Goal: Task Accomplishment & Management: Manage account settings

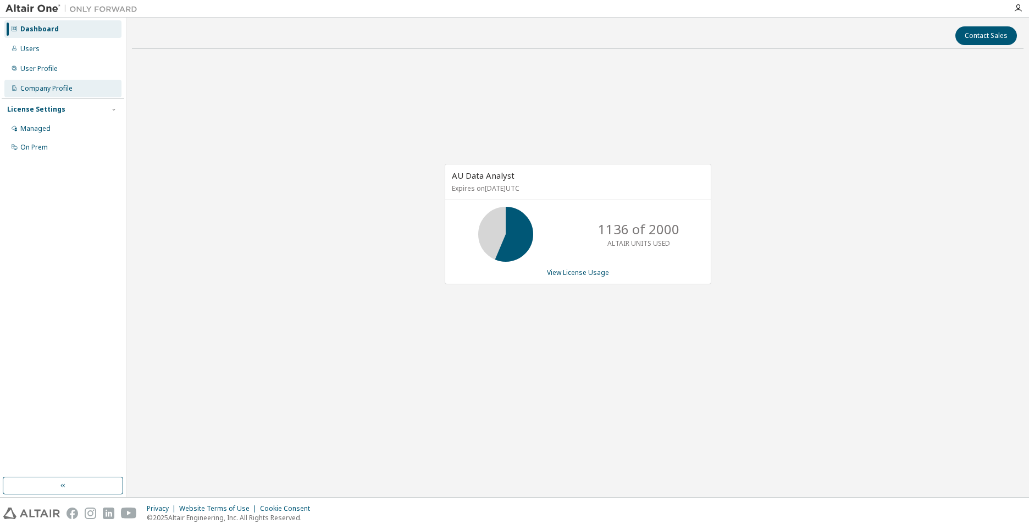
click at [68, 91] on div "Company Profile" at bounding box center [46, 88] width 52 height 9
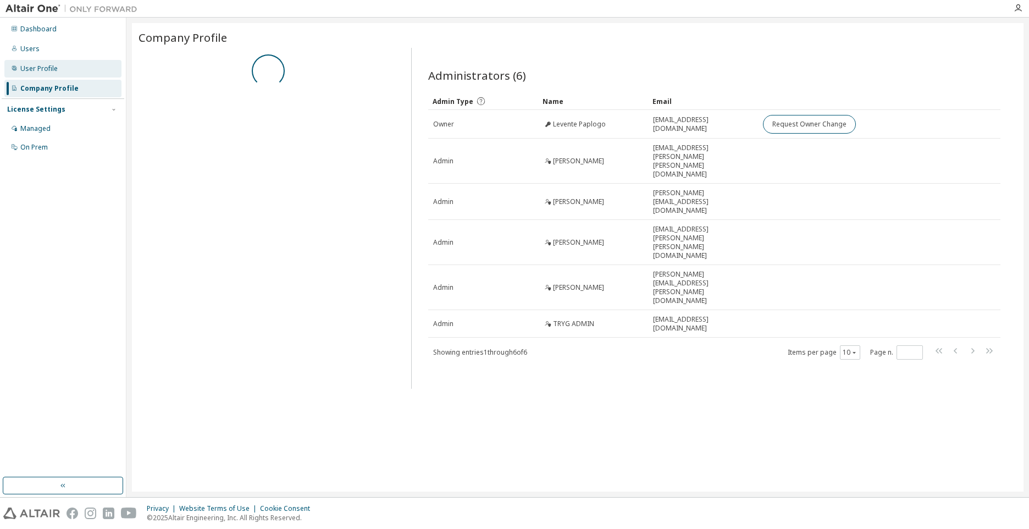
click at [69, 64] on div "User Profile" at bounding box center [62, 69] width 117 height 18
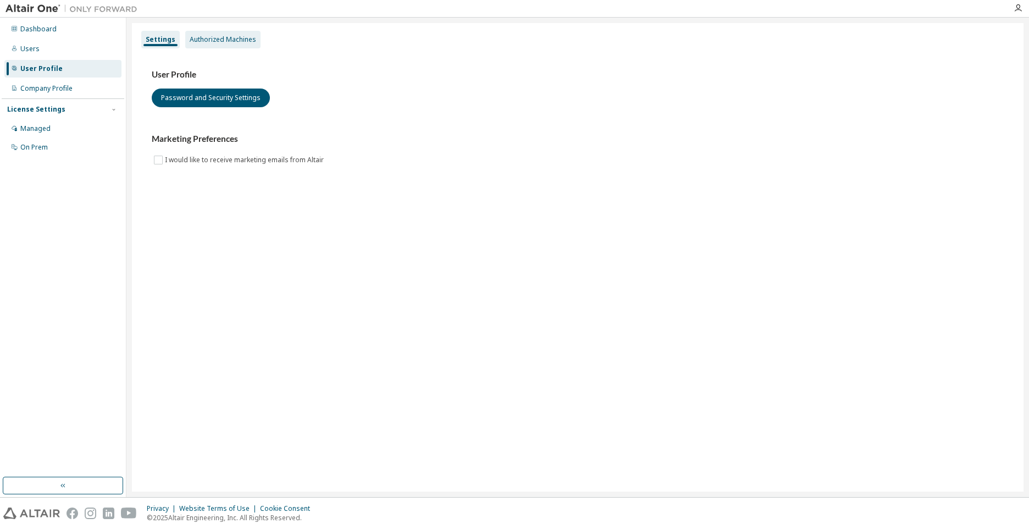
click at [204, 34] on div "Authorized Machines" at bounding box center [222, 40] width 75 height 18
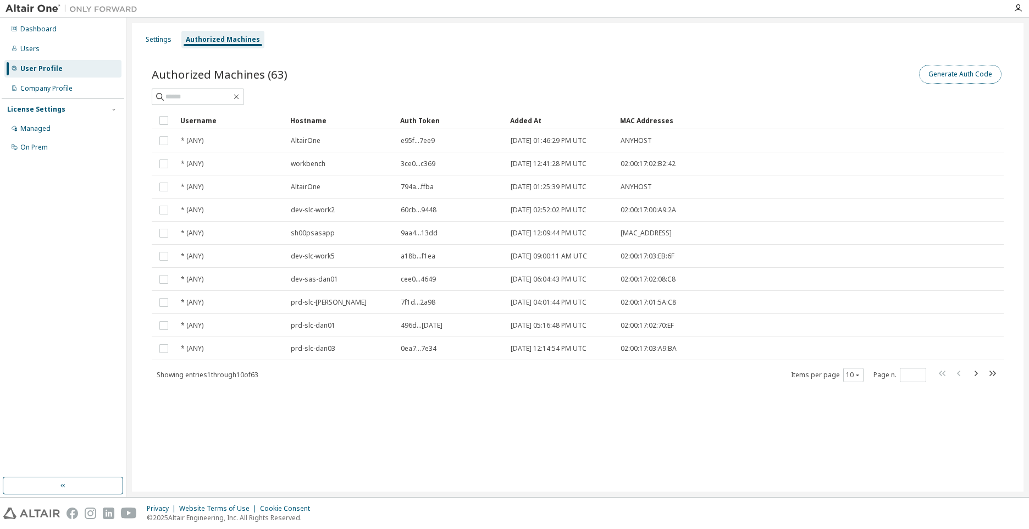
click at [945, 74] on button "Generate Auth Code" at bounding box center [960, 74] width 82 height 19
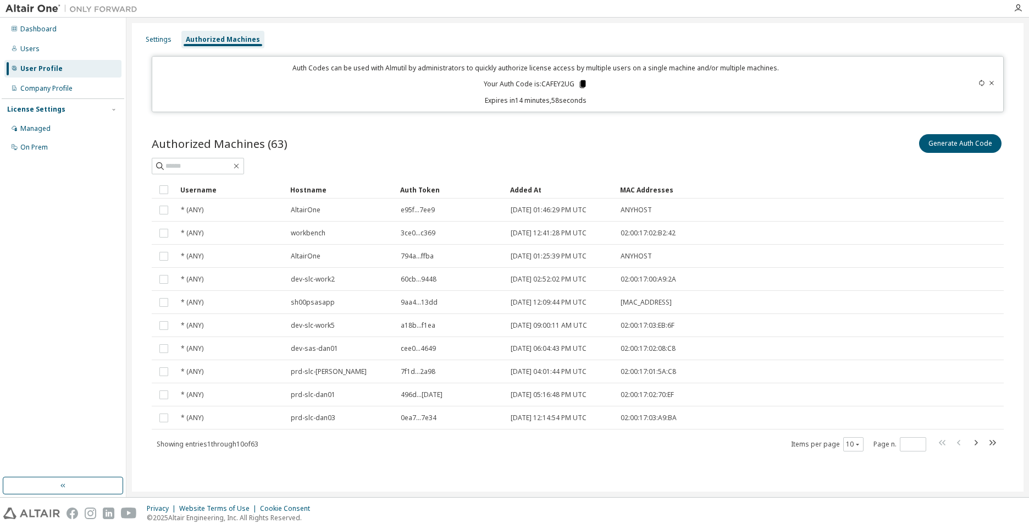
click at [584, 87] on icon at bounding box center [583, 84] width 10 height 10
